Goal: Transaction & Acquisition: Purchase product/service

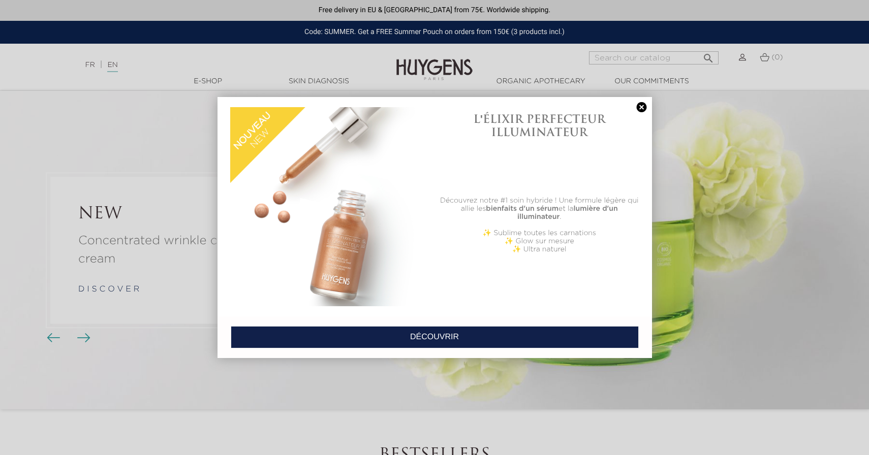
click at [638, 106] on link at bounding box center [642, 107] width 14 height 11
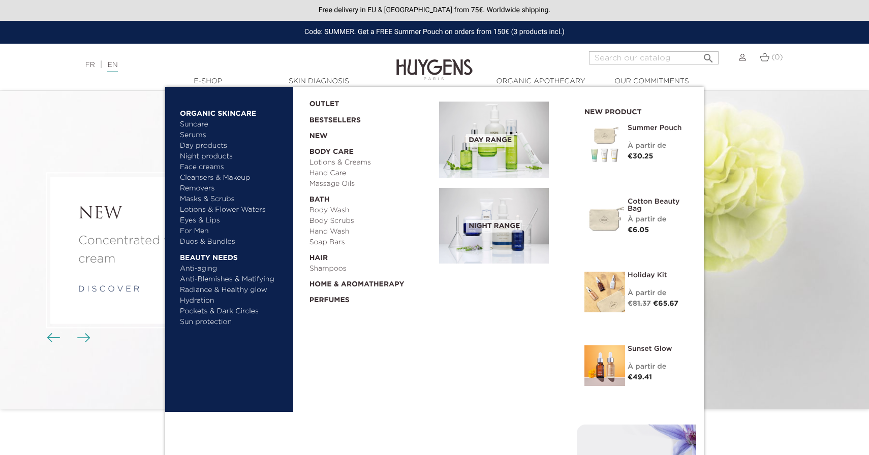
click at [194, 124] on link "Suncare" at bounding box center [233, 124] width 106 height 11
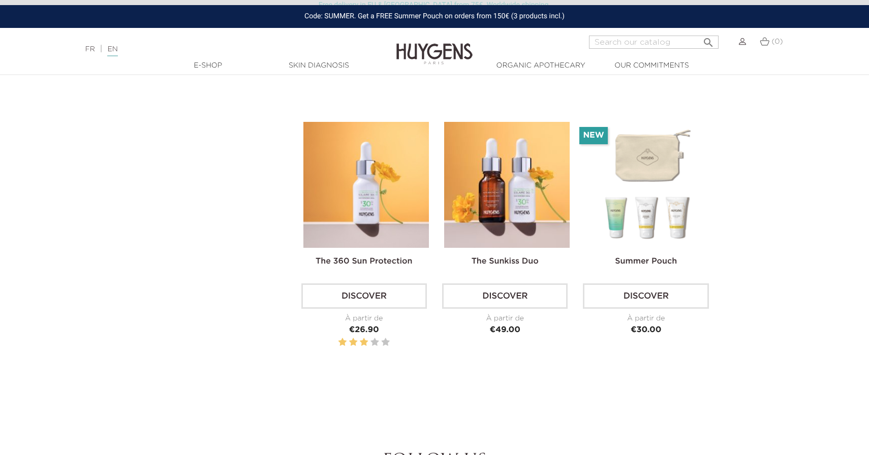
scroll to position [578, 0]
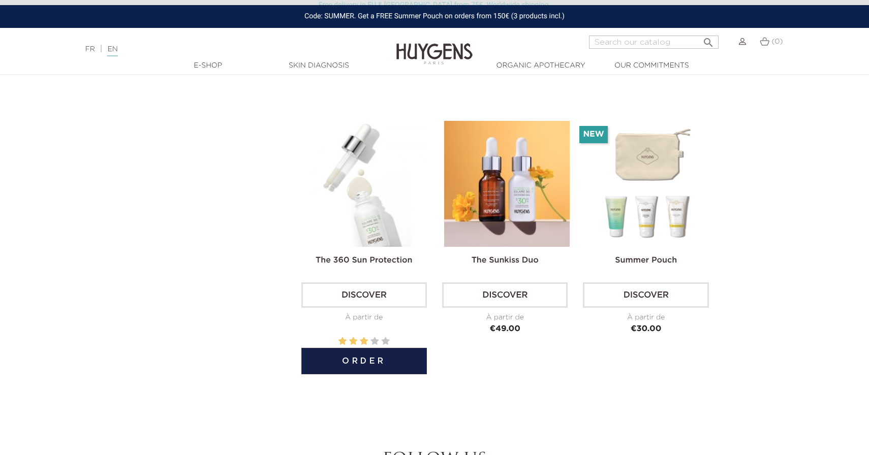
click at [371, 231] on img at bounding box center [366, 184] width 126 height 126
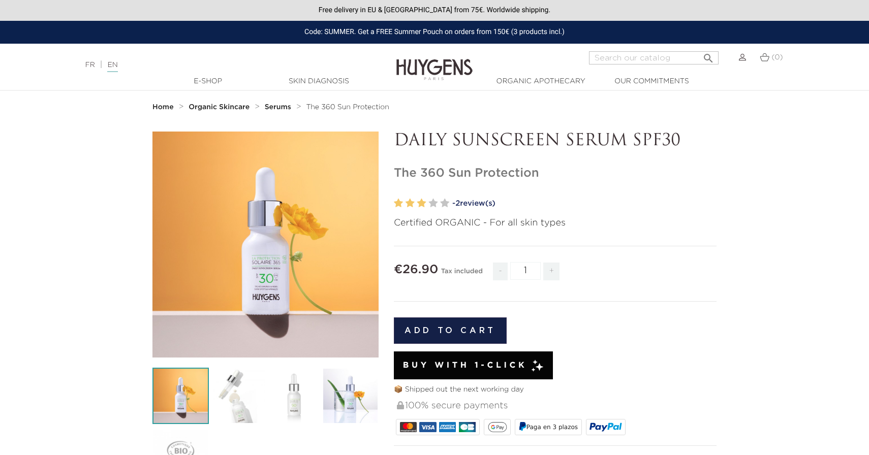
click at [472, 203] on link "- 2 review(s)" at bounding box center [584, 203] width 264 height 15
